Goal: Information Seeking & Learning: Learn about a topic

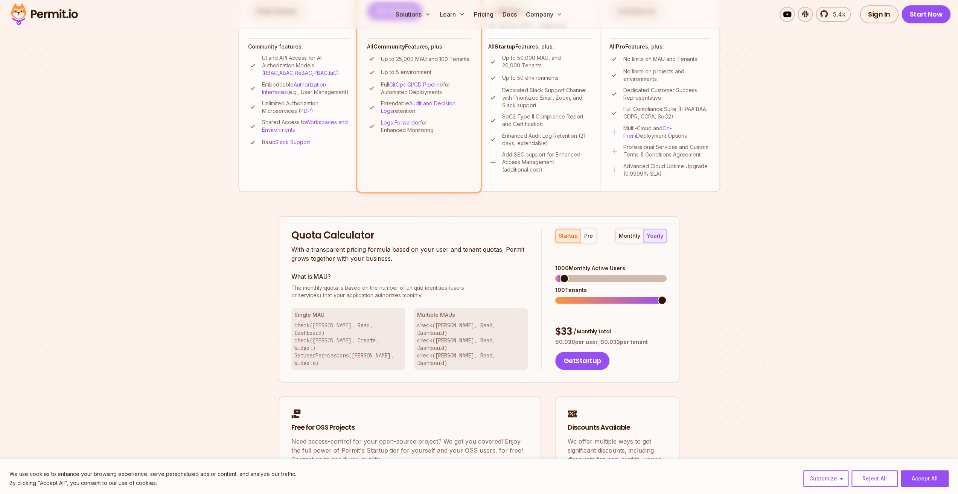
scroll to position [301, 0]
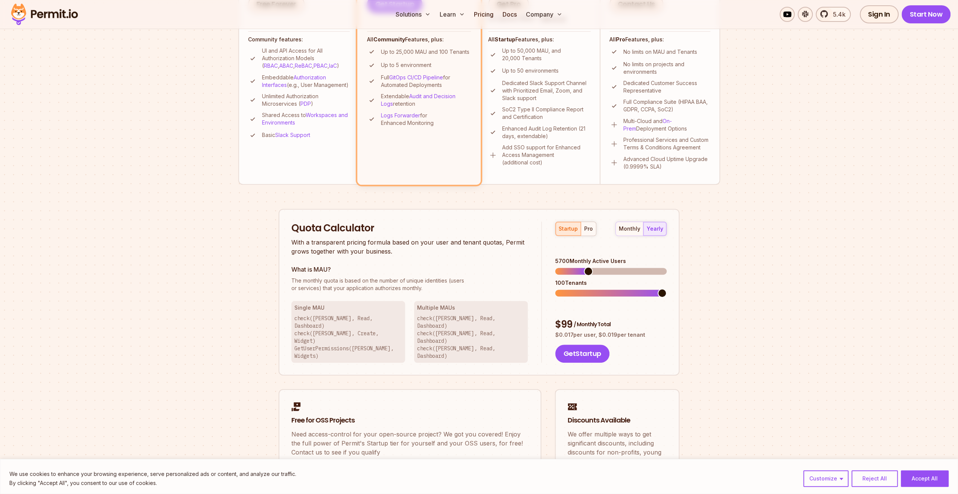
click at [586, 267] on span at bounding box center [588, 271] width 9 height 9
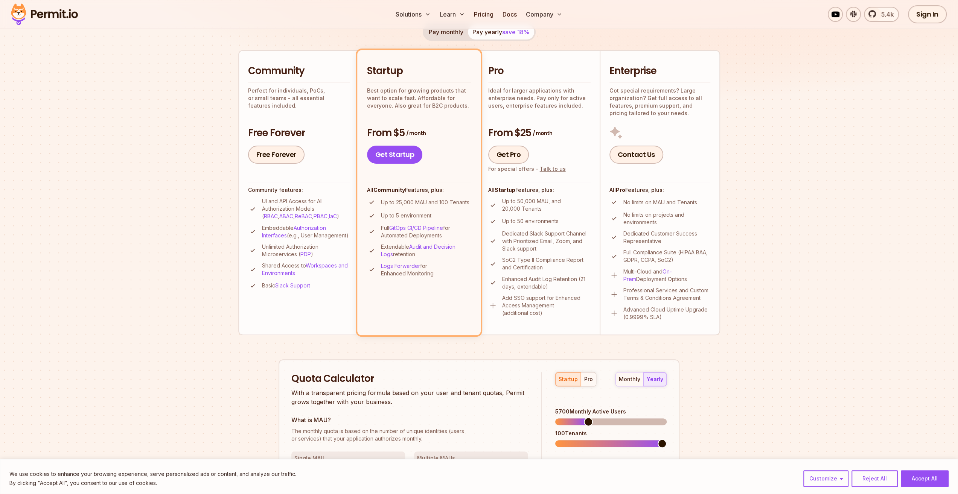
scroll to position [0, 0]
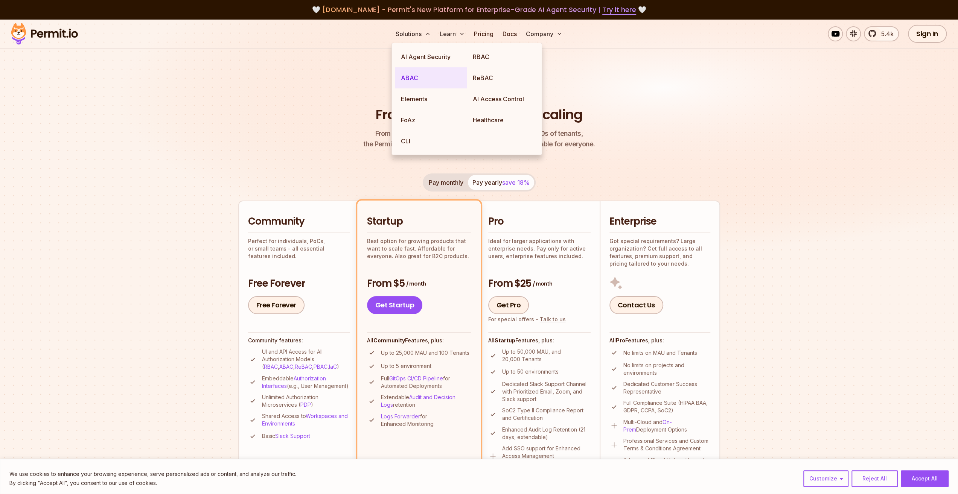
click at [418, 78] on link "ABAC" at bounding box center [431, 77] width 72 height 21
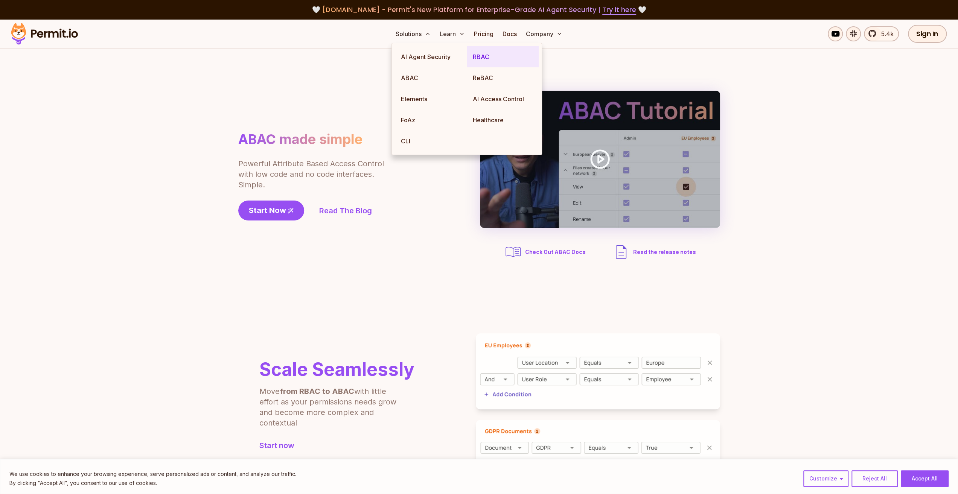
click at [480, 58] on link "RBAC" at bounding box center [503, 56] width 72 height 21
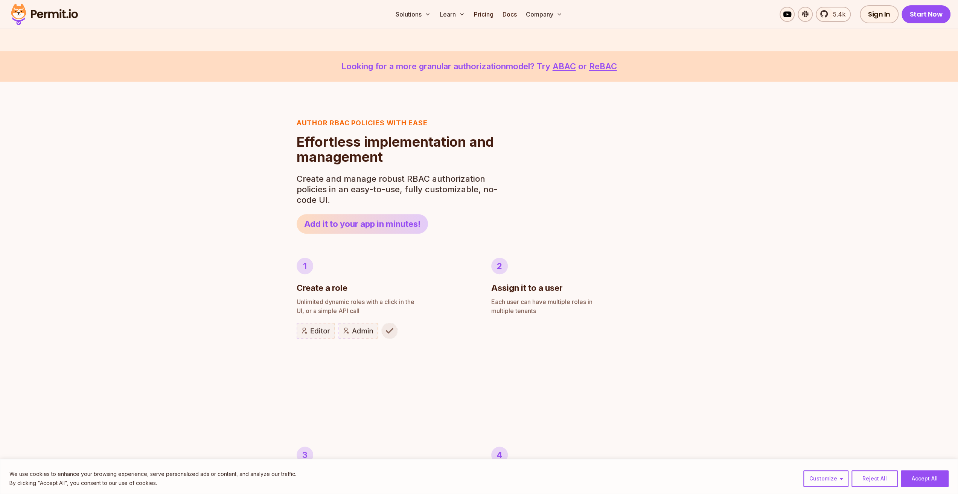
scroll to position [75, 0]
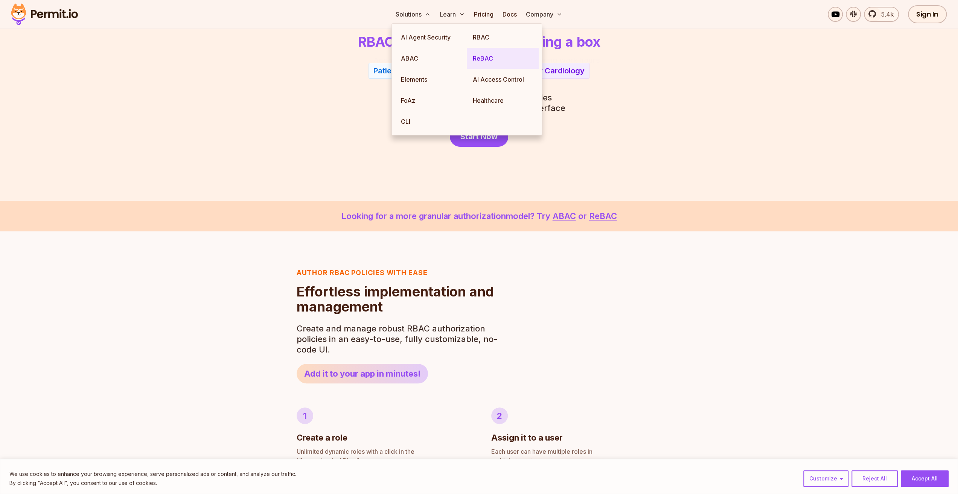
click at [482, 59] on link "ReBAC" at bounding box center [503, 58] width 72 height 21
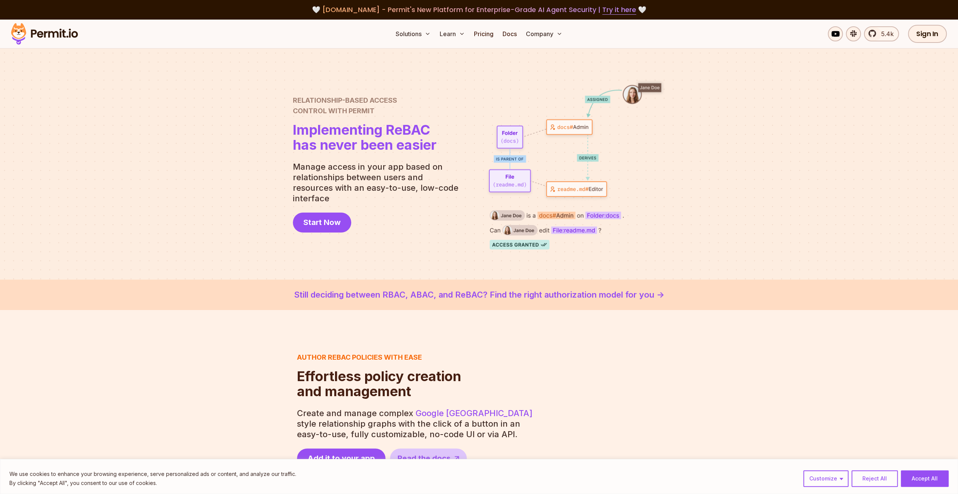
click at [55, 36] on img at bounding box center [45, 34] width 74 height 26
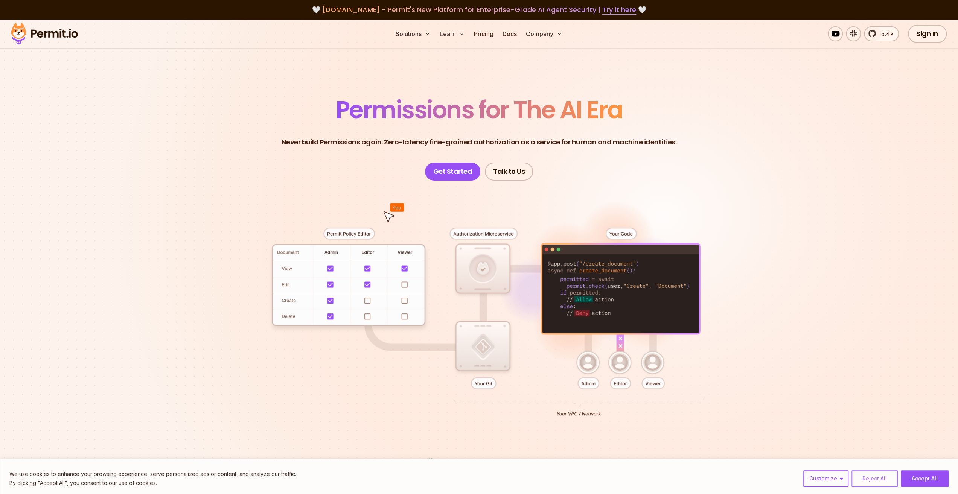
click at [866, 475] on button "Reject All" at bounding box center [874, 478] width 46 height 17
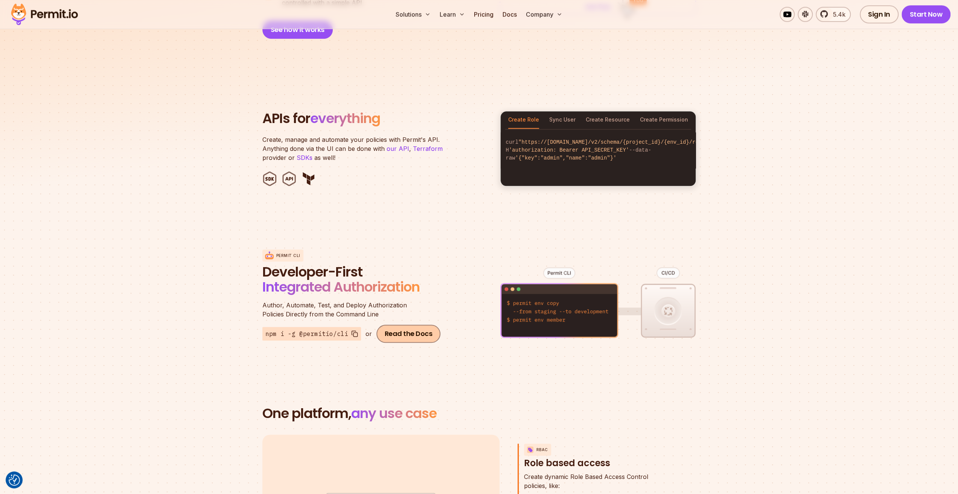
scroll to position [790, 0]
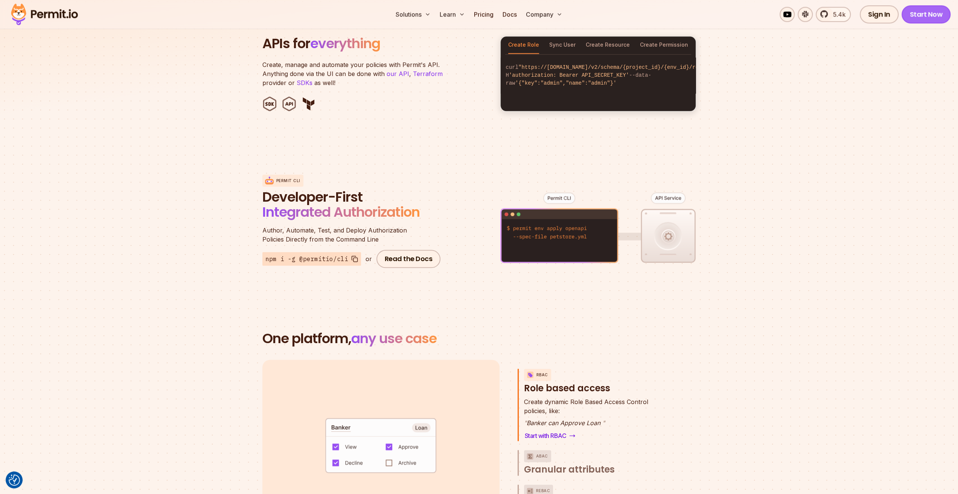
click at [917, 15] on link "Start Now" at bounding box center [925, 14] width 49 height 18
